Goal: Transaction & Acquisition: Subscribe to service/newsletter

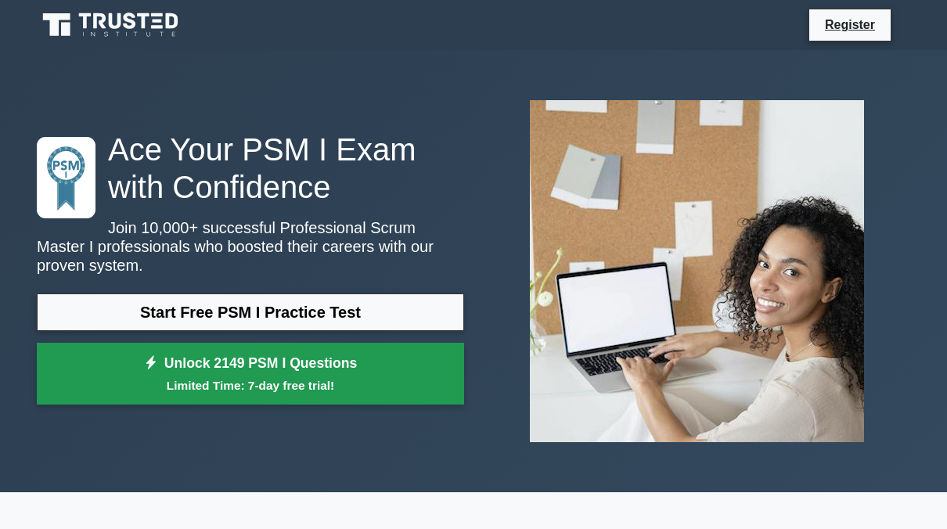
click at [356, 352] on link "Unlock 2149 PSM I Questions Limited Time: 7-day free trial!" at bounding box center [250, 374] width 427 height 63
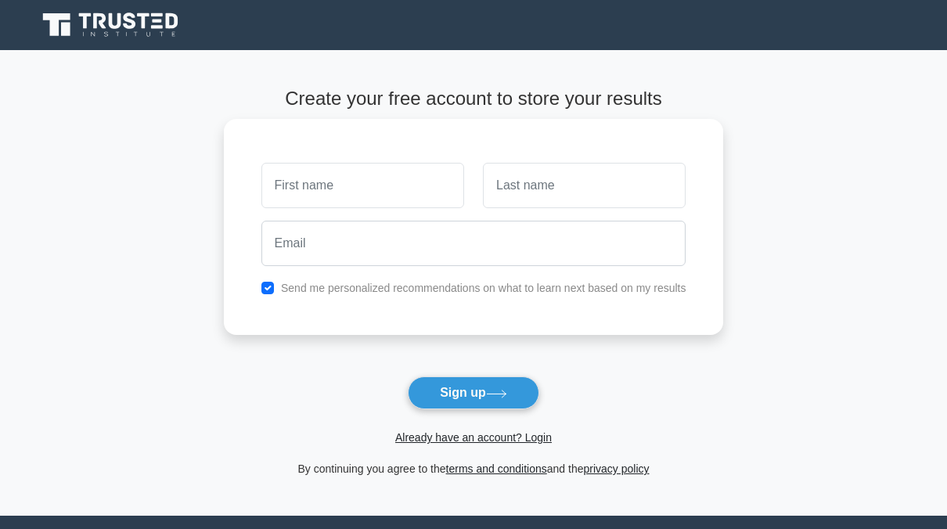
click at [364, 182] on input "text" at bounding box center [362, 185] width 203 height 45
type input "Vy"
click at [504, 202] on input "text" at bounding box center [584, 185] width 203 height 45
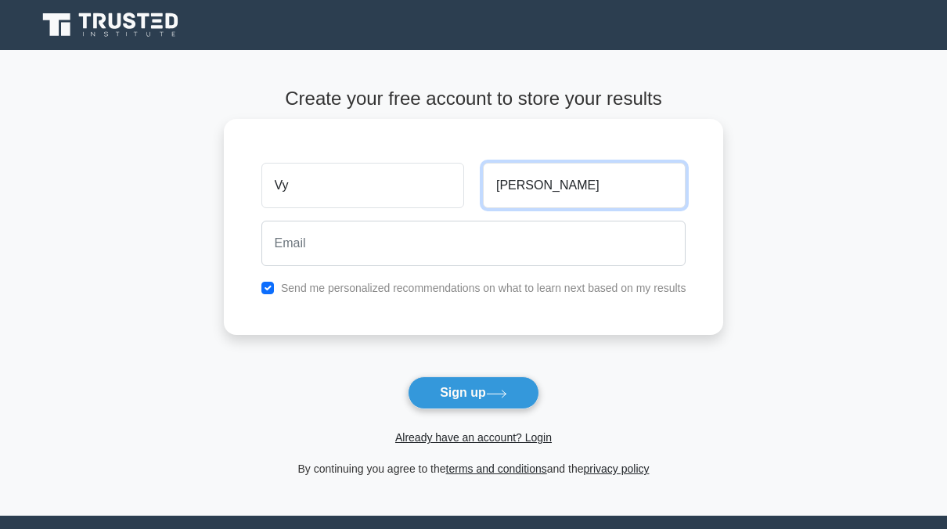
type input "Trieu"
click at [532, 214] on div at bounding box center [474, 243] width 444 height 58
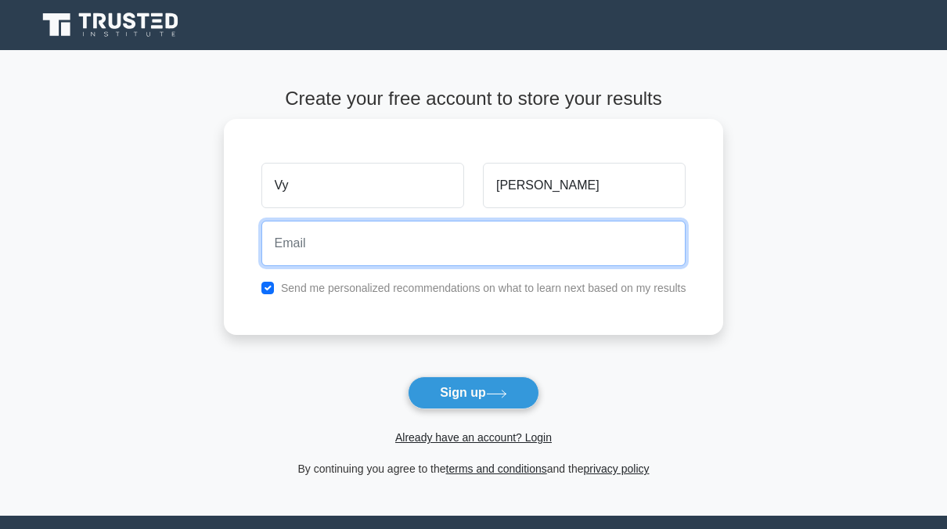
click at [520, 243] on input "email" at bounding box center [473, 243] width 425 height 45
type input "v"
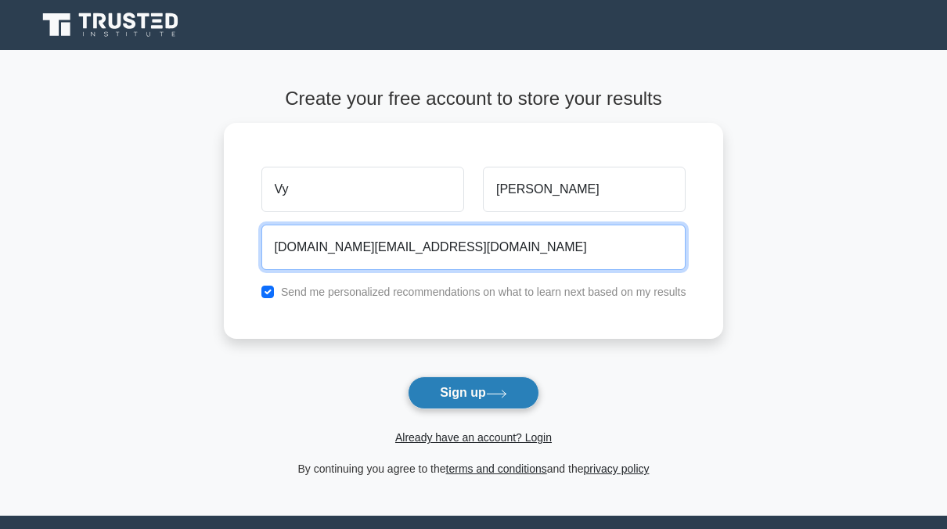
type input "ynvy.work@gmail.com"
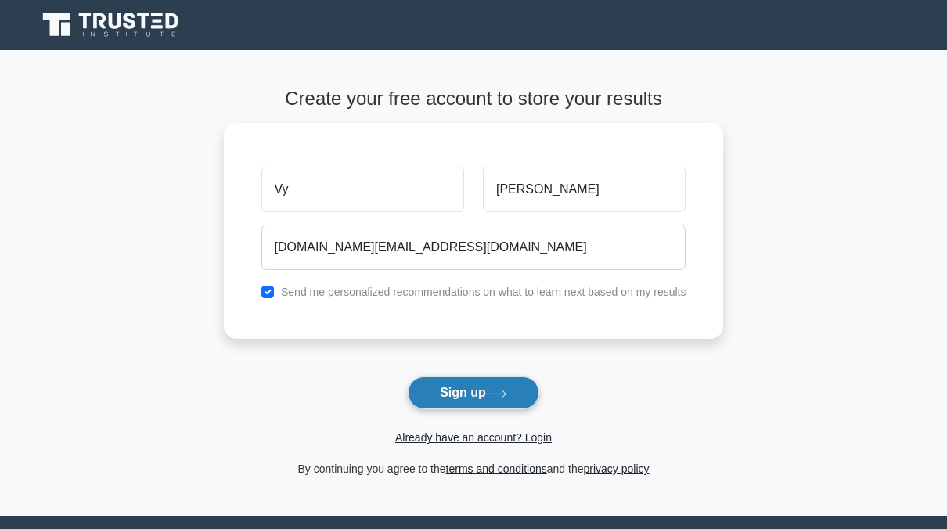
click at [480, 394] on button "Sign up" at bounding box center [474, 393] width 132 height 33
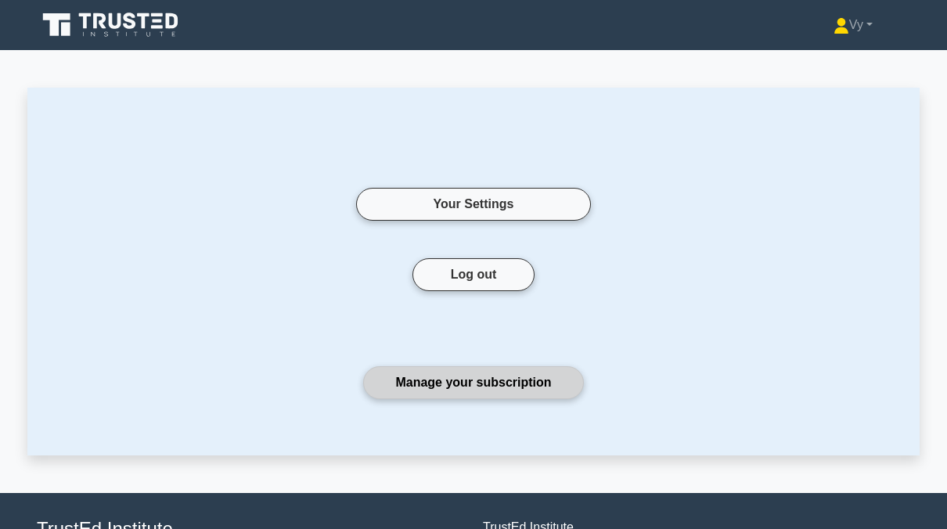
click at [518, 377] on link "Manage your subscription" at bounding box center [473, 382] width 220 height 33
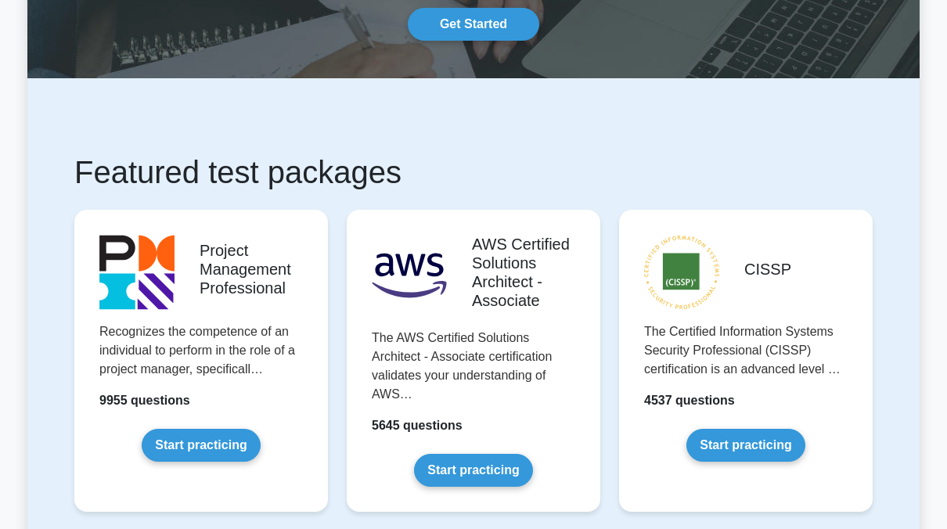
scroll to position [313, 0]
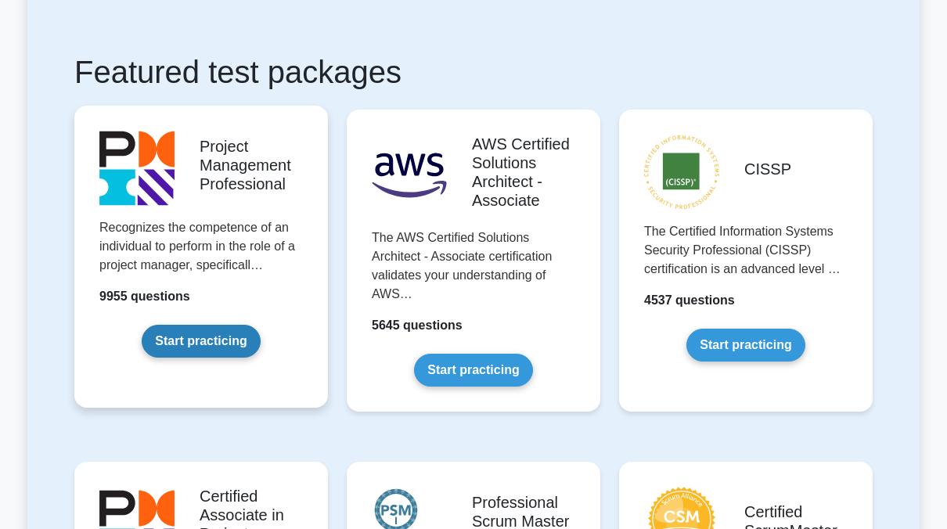
click at [192, 349] on link "Start practicing" at bounding box center [201, 341] width 118 height 33
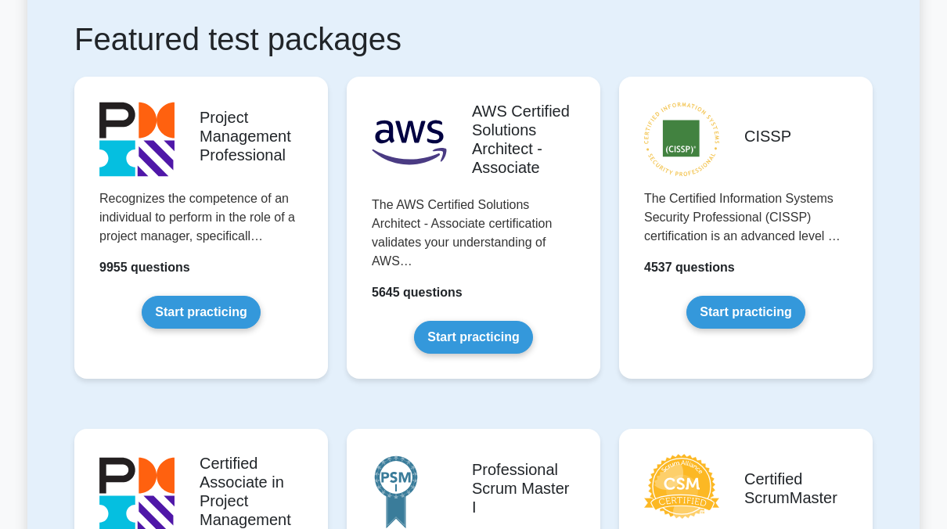
scroll to position [548, 0]
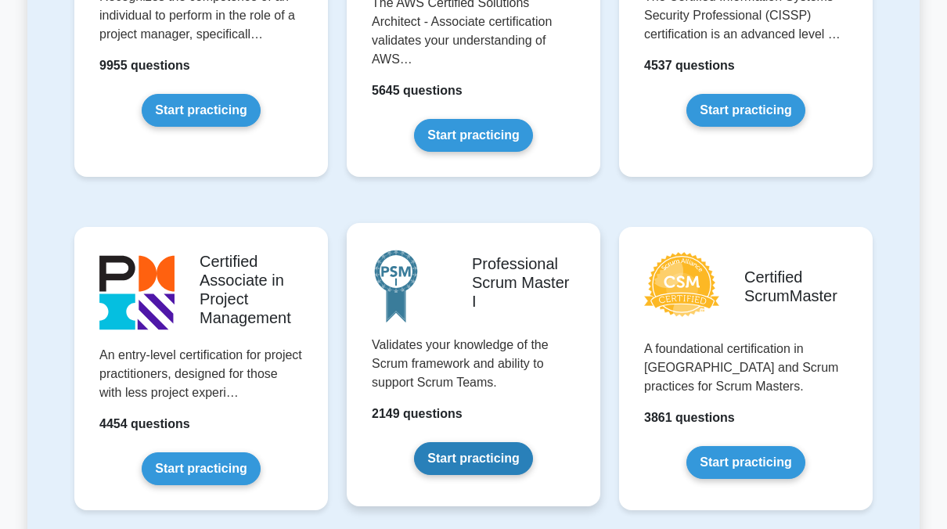
click at [474, 453] on link "Start practicing" at bounding box center [473, 458] width 118 height 33
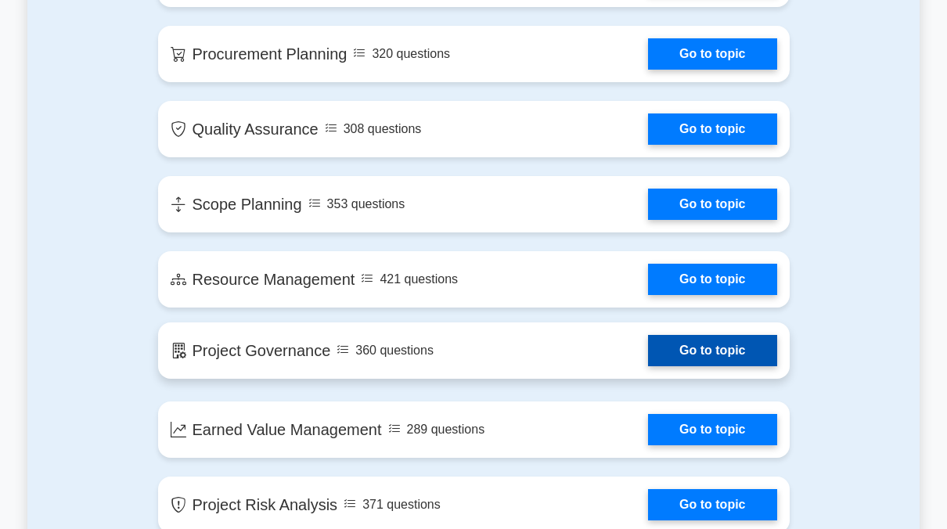
scroll to position [1800, 0]
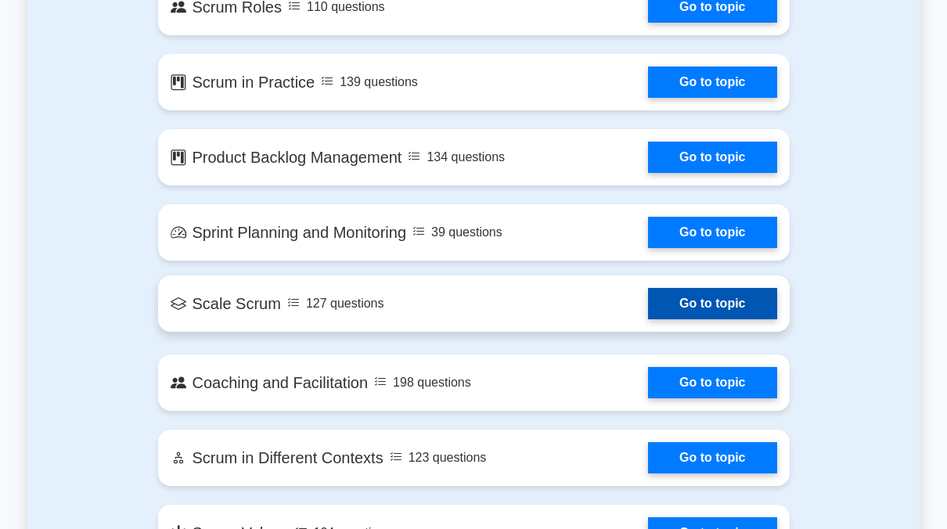
scroll to position [1096, 0]
